Goal: Information Seeking & Learning: Find contact information

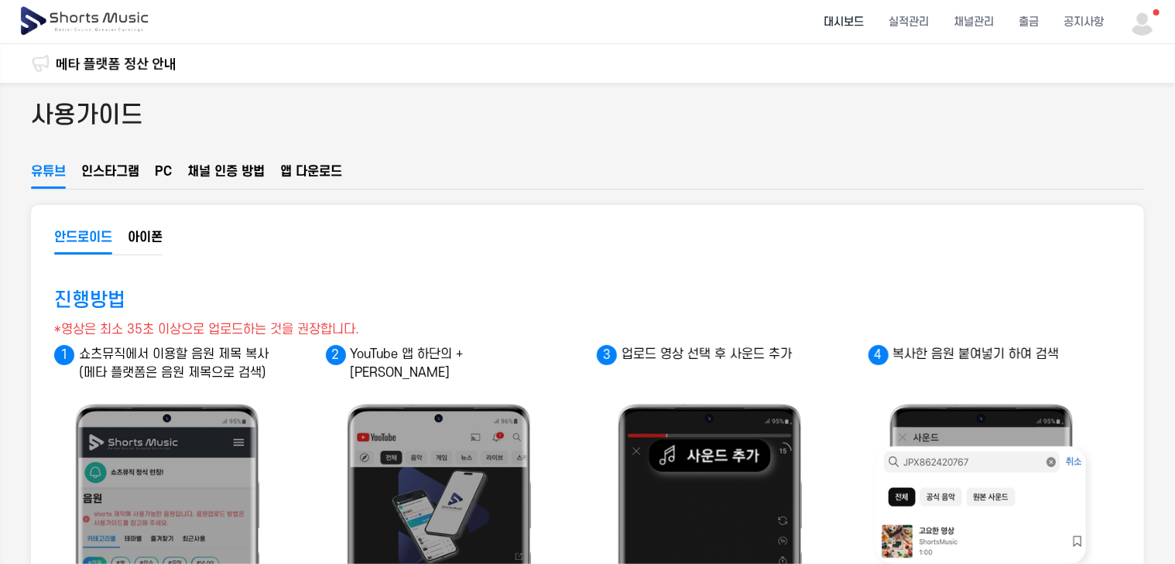
click at [857, 26] on li "대시보드" at bounding box center [843, 22] width 65 height 41
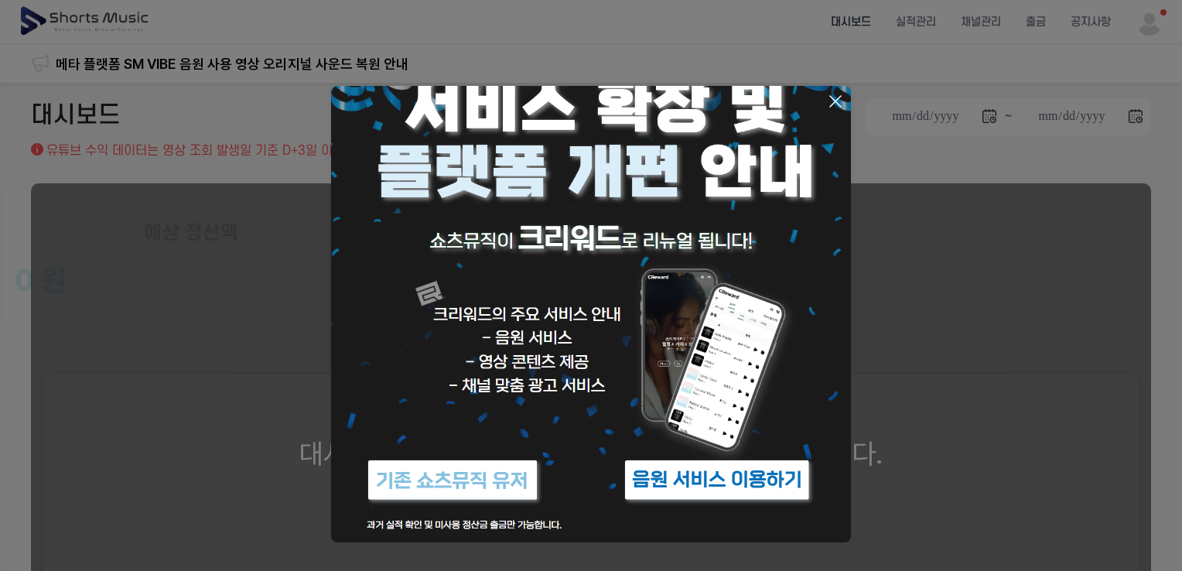
scroll to position [62, 0]
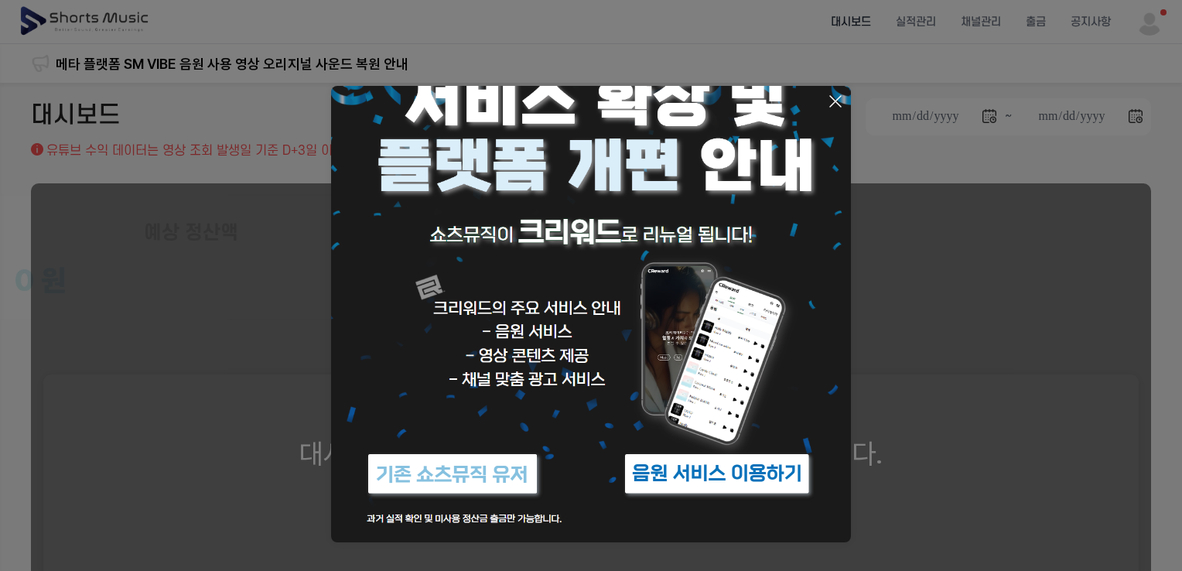
click at [522, 385] on img at bounding box center [591, 284] width 520 height 520
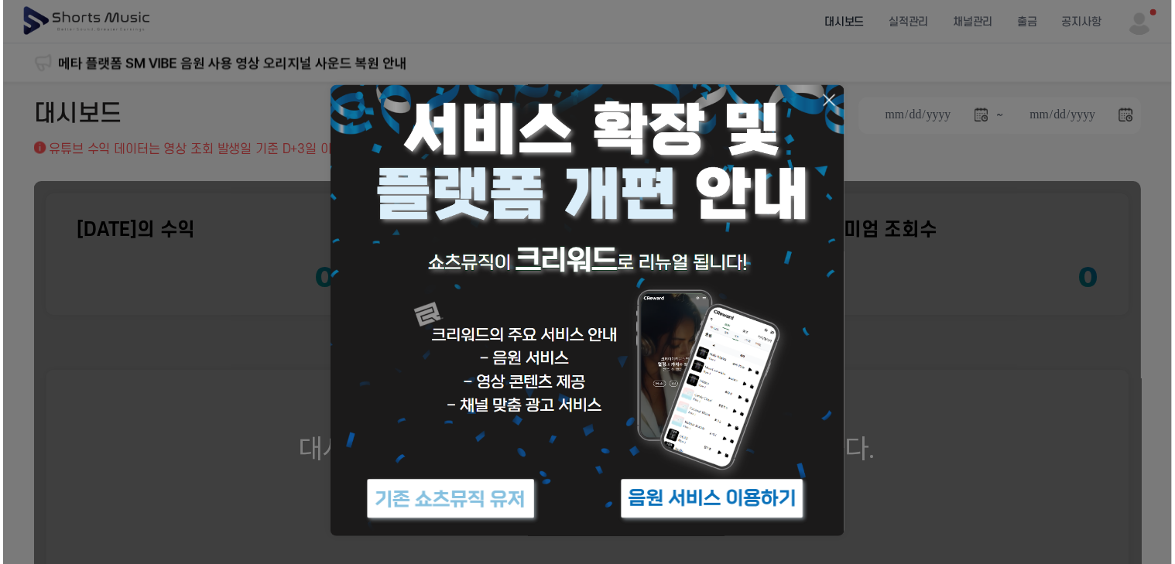
scroll to position [0, 0]
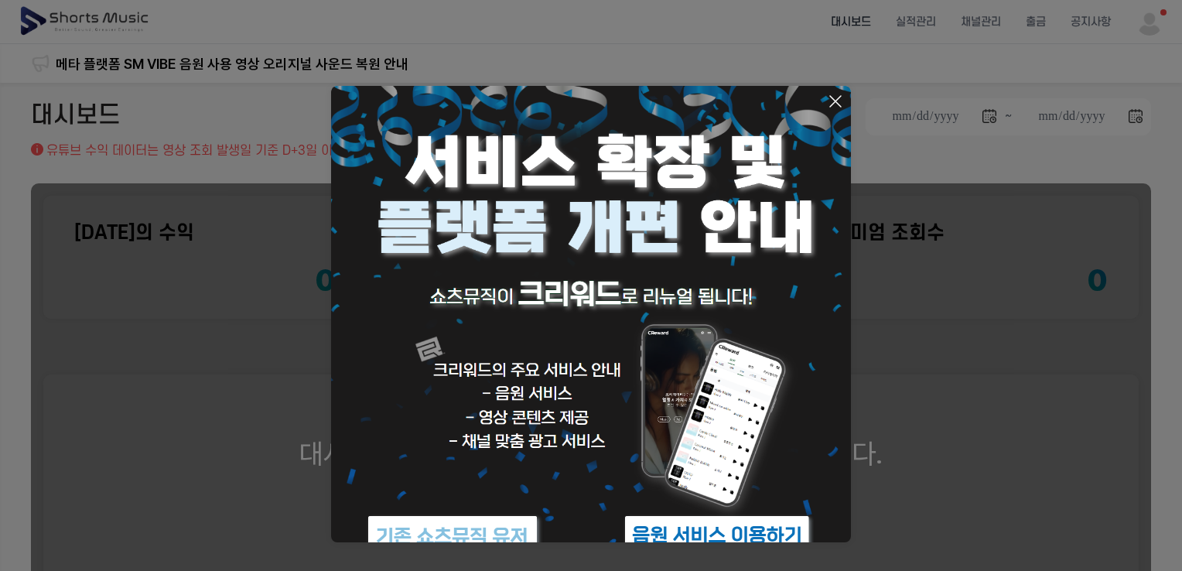
click at [836, 97] on icon at bounding box center [835, 101] width 19 height 19
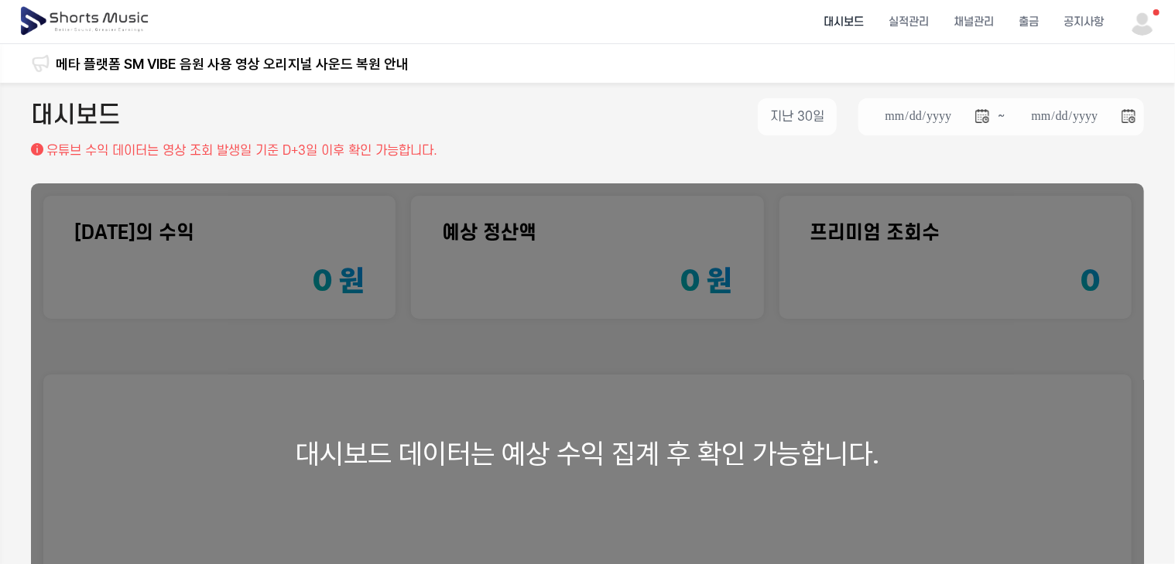
click at [1167, 23] on header "대시보드 실적관리 채널관리 출금 공지사항" at bounding box center [587, 22] width 1175 height 44
click at [1154, 23] on img at bounding box center [1142, 22] width 28 height 28
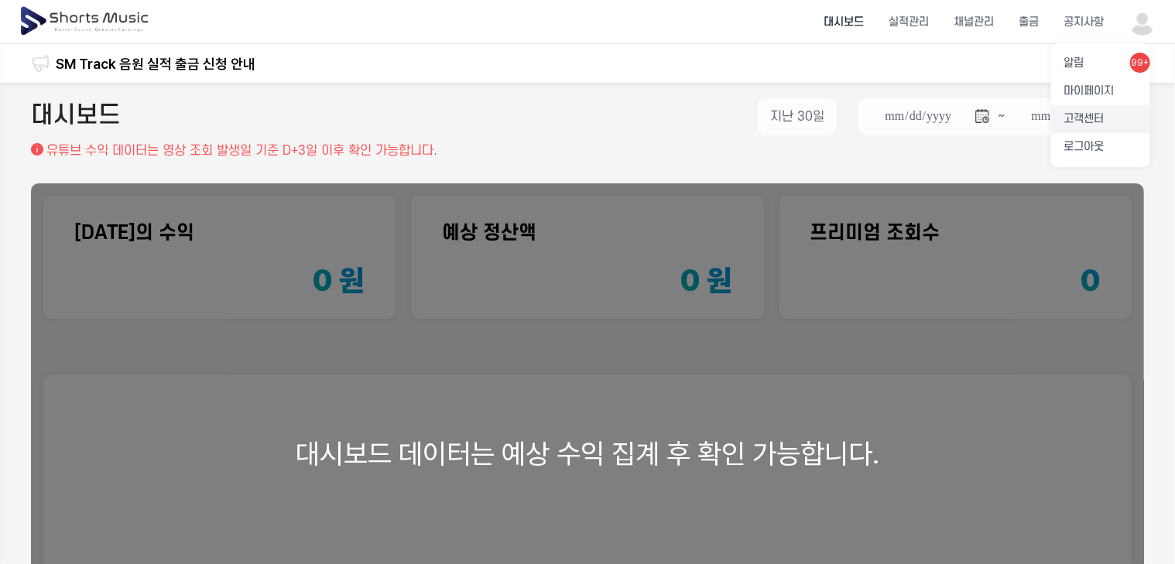
click at [1110, 118] on link "고객센터" at bounding box center [1100, 119] width 99 height 28
